Goal: Task Accomplishment & Management: Manage account settings

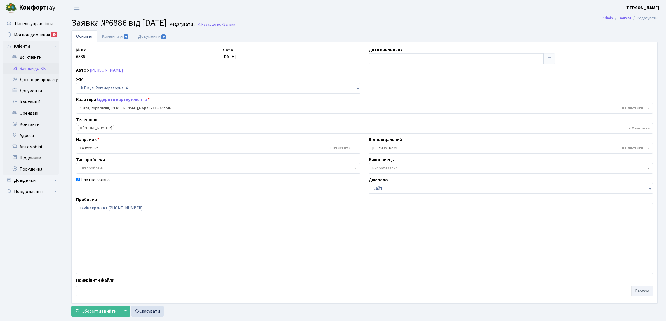
select select "323"
click at [46, 67] on link "Заявки до КК" at bounding box center [31, 68] width 56 height 11
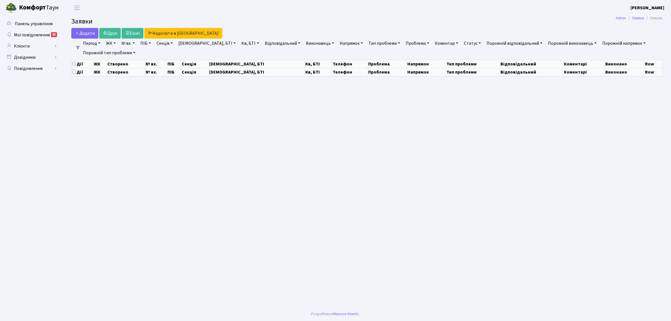
select select "25"
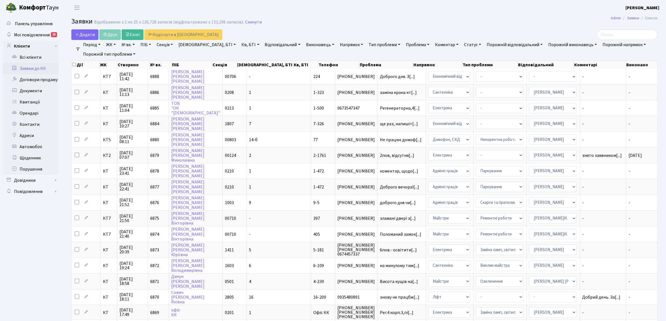
click at [239, 45] on link "Кв, БТІ" at bounding box center [250, 45] width 22 height 10
type input "1-472"
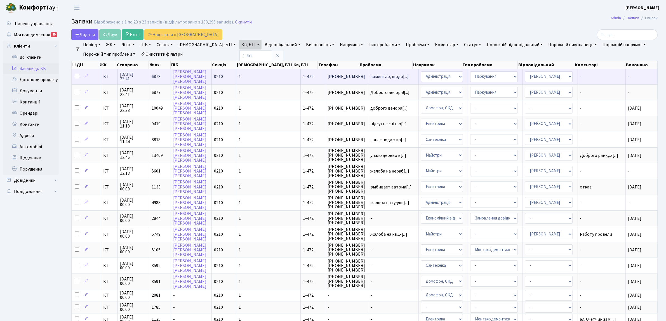
click at [103, 80] on td "КТ" at bounding box center [109, 76] width 17 height 15
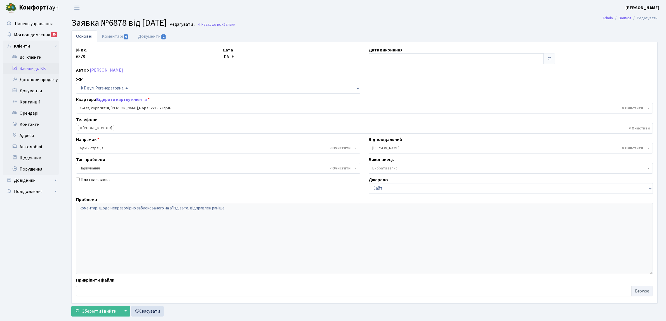
select select "391"
select select "66"
click at [114, 39] on link "Коментарі 0" at bounding box center [115, 35] width 36 height 11
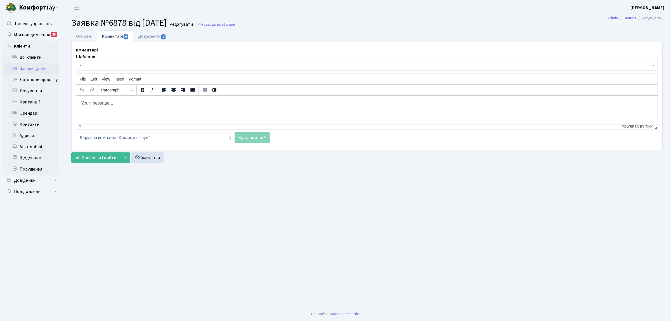
click at [131, 39] on link "Коментарі 0" at bounding box center [115, 36] width 36 height 12
click at [145, 35] on link "Документи 1" at bounding box center [151, 35] width 37 height 11
select select "25"
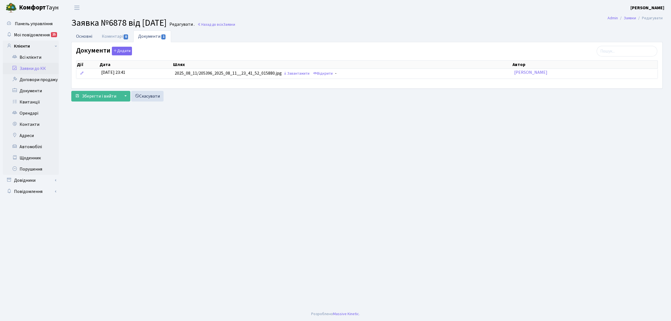
click at [92, 39] on link "Основні" at bounding box center [84, 35] width 26 height 11
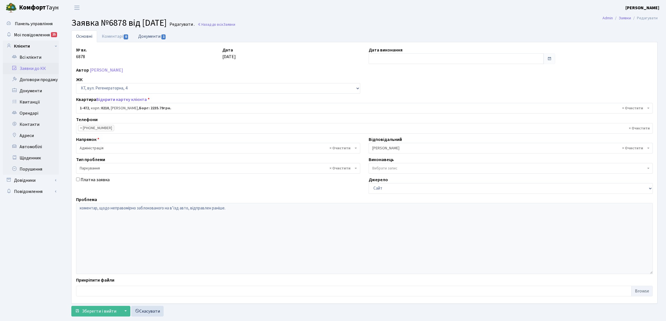
click at [159, 38] on link "Документи 1" at bounding box center [151, 35] width 37 height 11
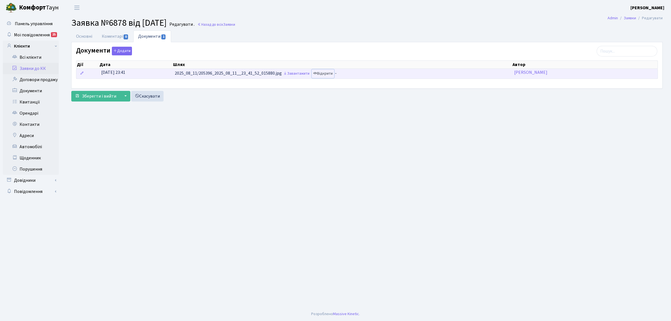
click at [331, 74] on link "Відкрити" at bounding box center [323, 73] width 22 height 9
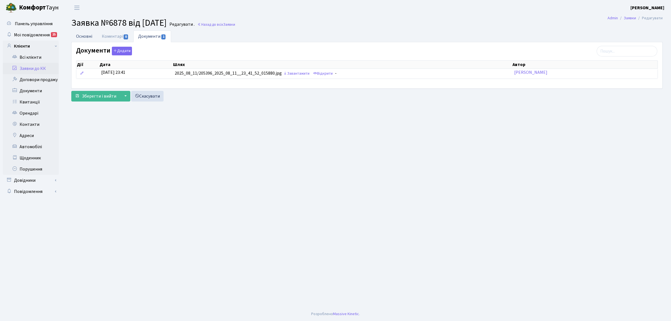
click at [93, 34] on link "Основні" at bounding box center [84, 35] width 26 height 11
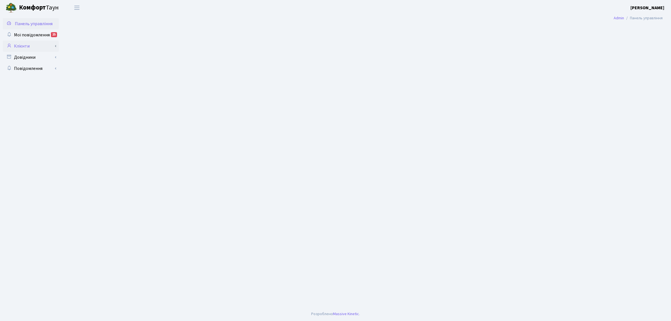
click at [33, 48] on link "Клієнти" at bounding box center [31, 46] width 56 height 11
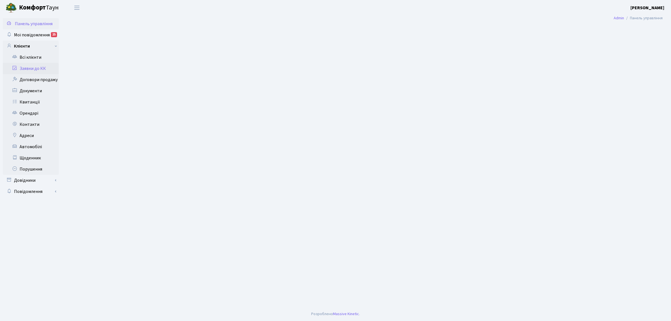
click at [35, 67] on link "Заявки до КК" at bounding box center [31, 68] width 56 height 11
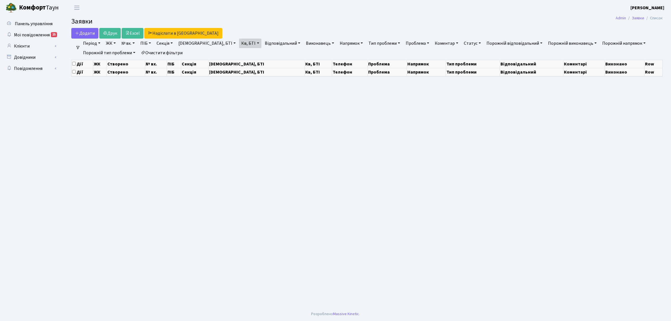
select select "25"
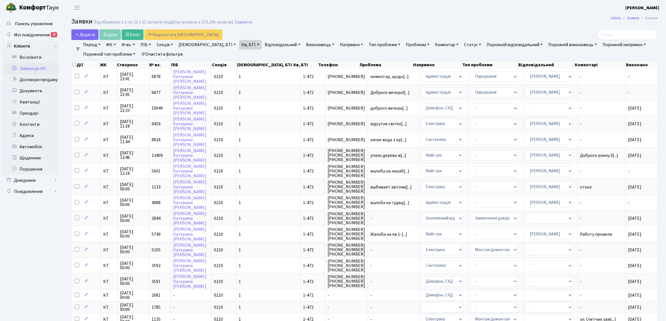
click at [156, 49] on link "Секція" at bounding box center [164, 45] width 21 height 10
click at [197, 56] on link at bounding box center [193, 55] width 12 height 11
click at [166, 55] on link "Очистити фільтри" at bounding box center [162, 54] width 46 height 10
